Goal: Navigation & Orientation: Find specific page/section

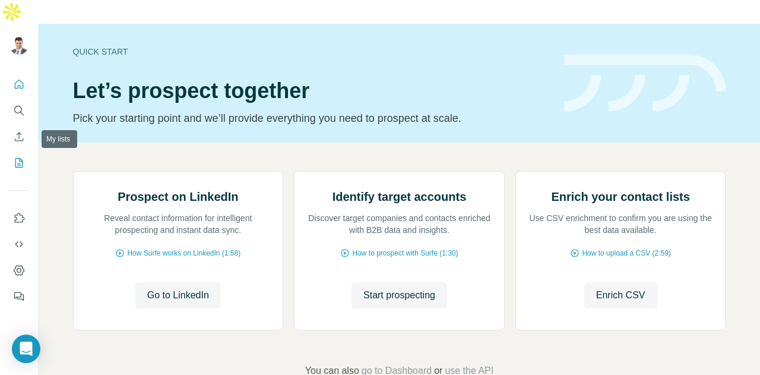
click at [18, 158] on icon "My lists" at bounding box center [20, 162] width 6 height 8
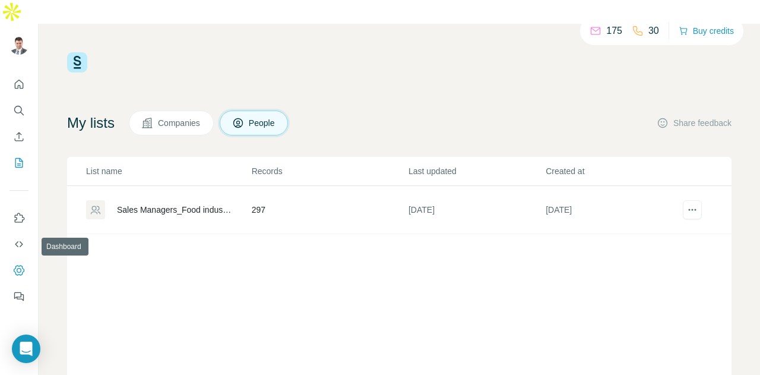
click at [19, 264] on icon "Dashboard" at bounding box center [19, 270] width 12 height 12
